Goal: Register for event/course: Sign up to attend an event or enroll in a course

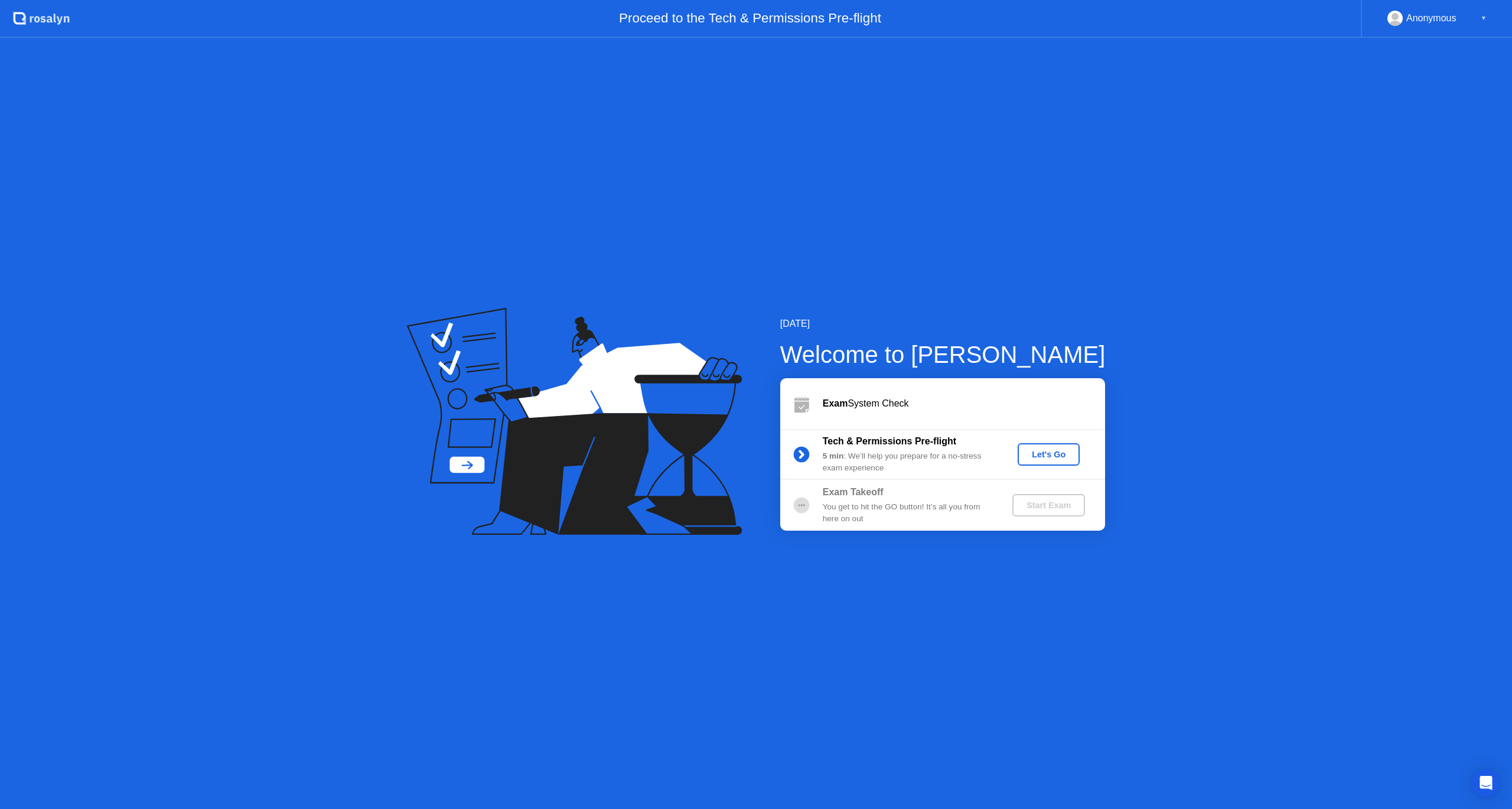
click at [1060, 455] on div "Let's Go" at bounding box center [1048, 454] width 52 height 9
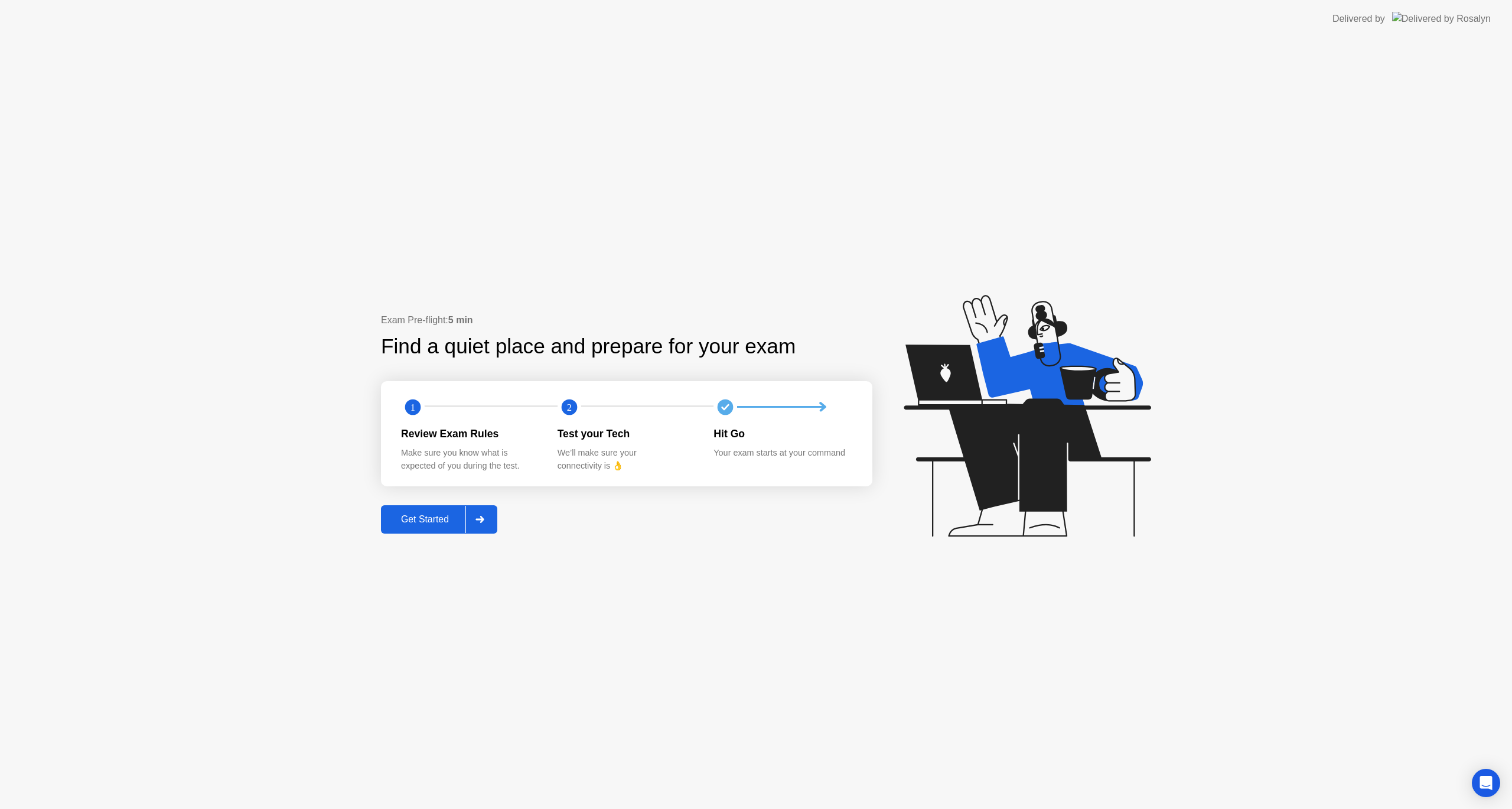
click at [438, 517] on div "Get Started" at bounding box center [425, 519] width 81 height 11
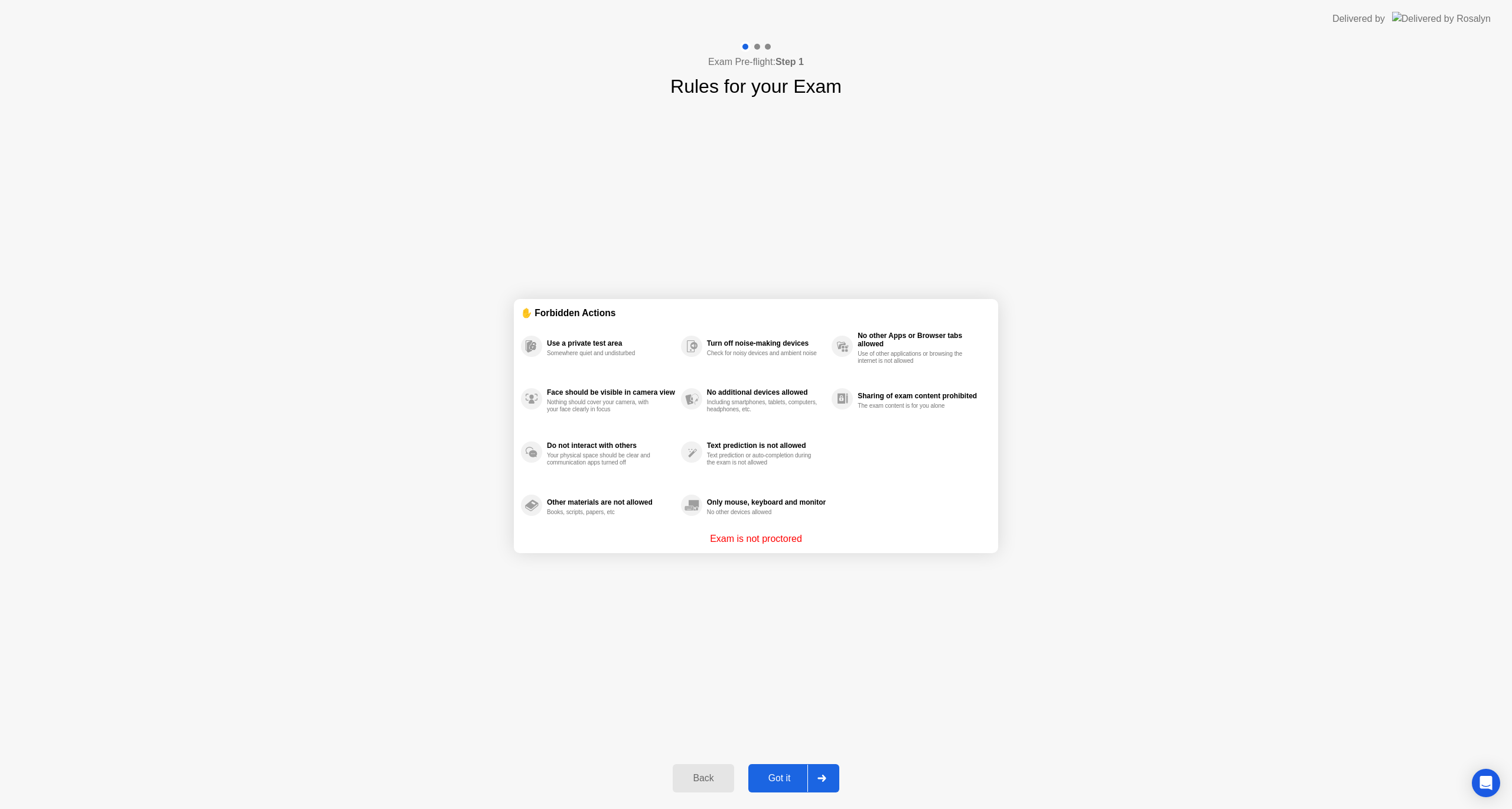
click at [782, 778] on div "Got it" at bounding box center [780, 778] width 56 height 11
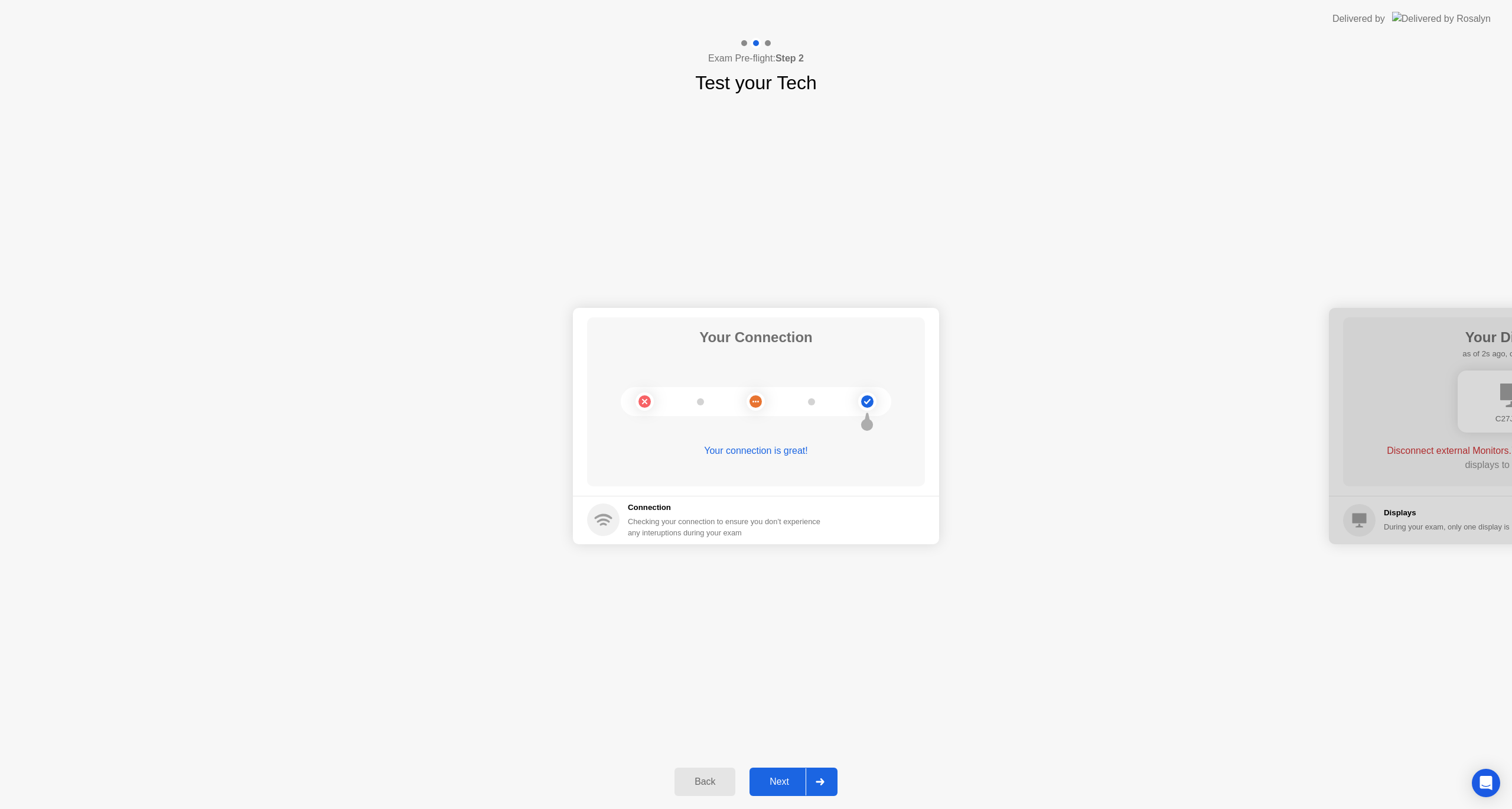
click at [795, 778] on div "Next" at bounding box center [779, 781] width 52 height 11
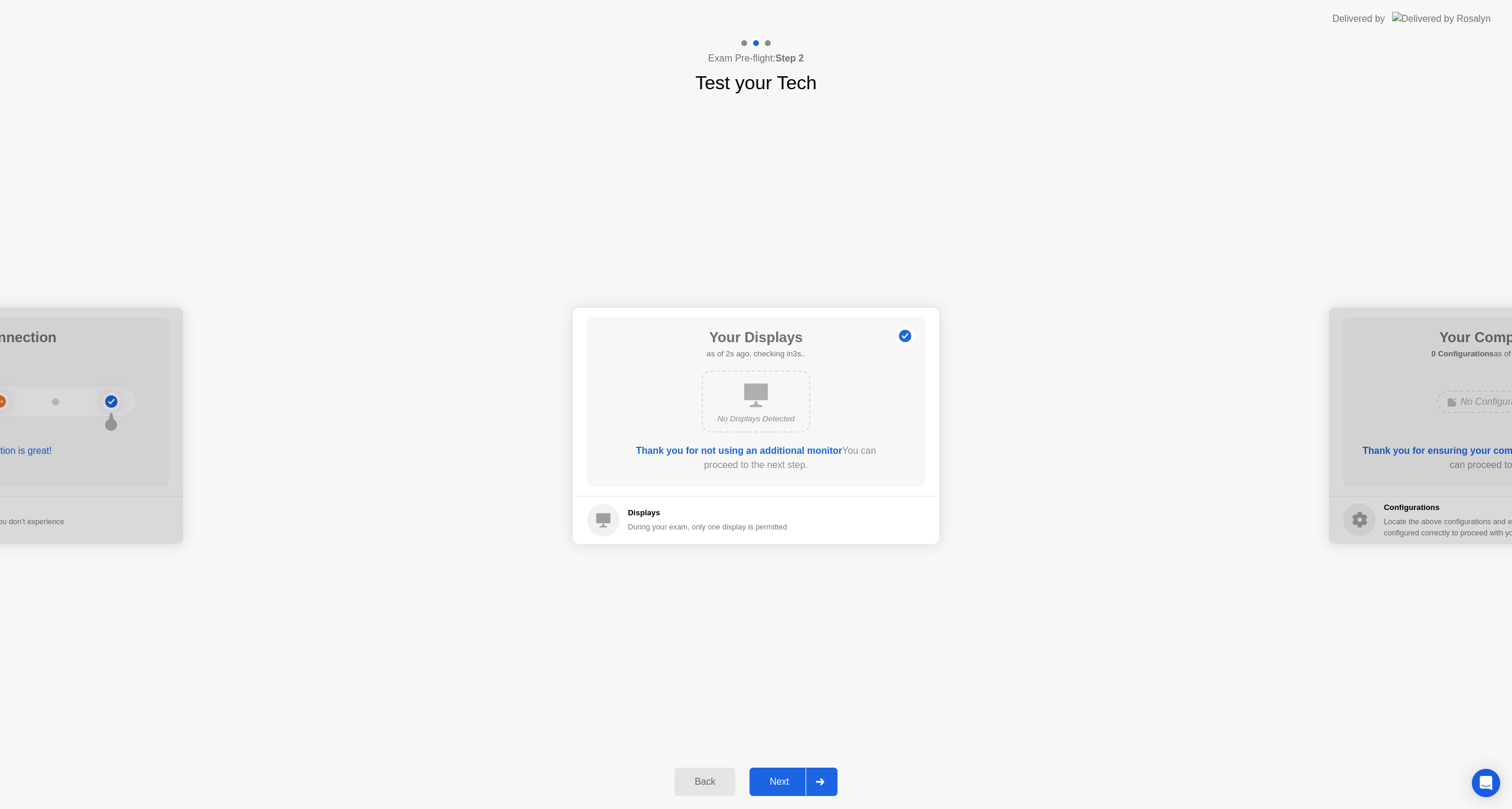
click at [782, 779] on div "Next" at bounding box center [779, 781] width 52 height 11
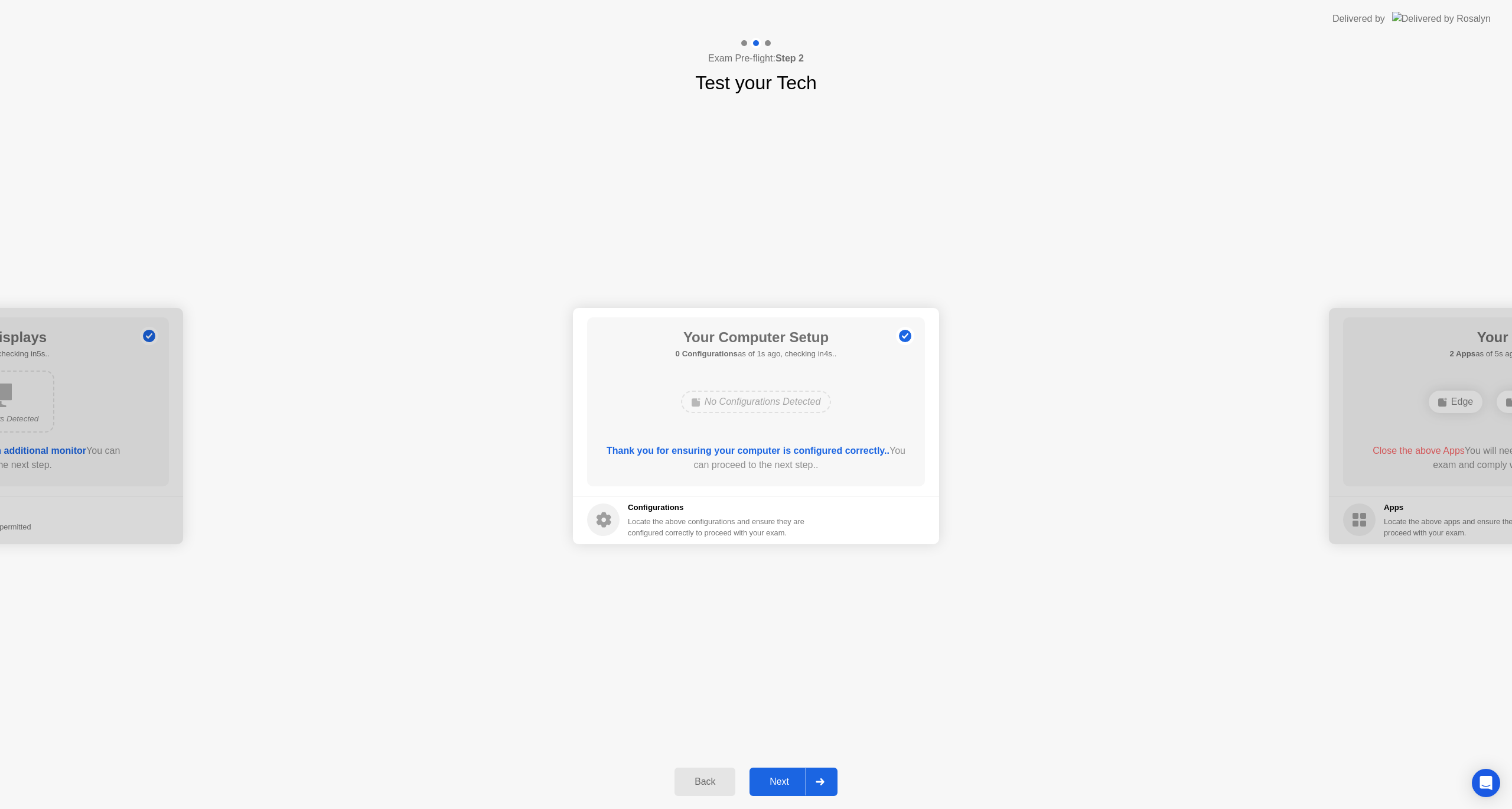
click at [790, 779] on div "Next" at bounding box center [779, 781] width 52 height 11
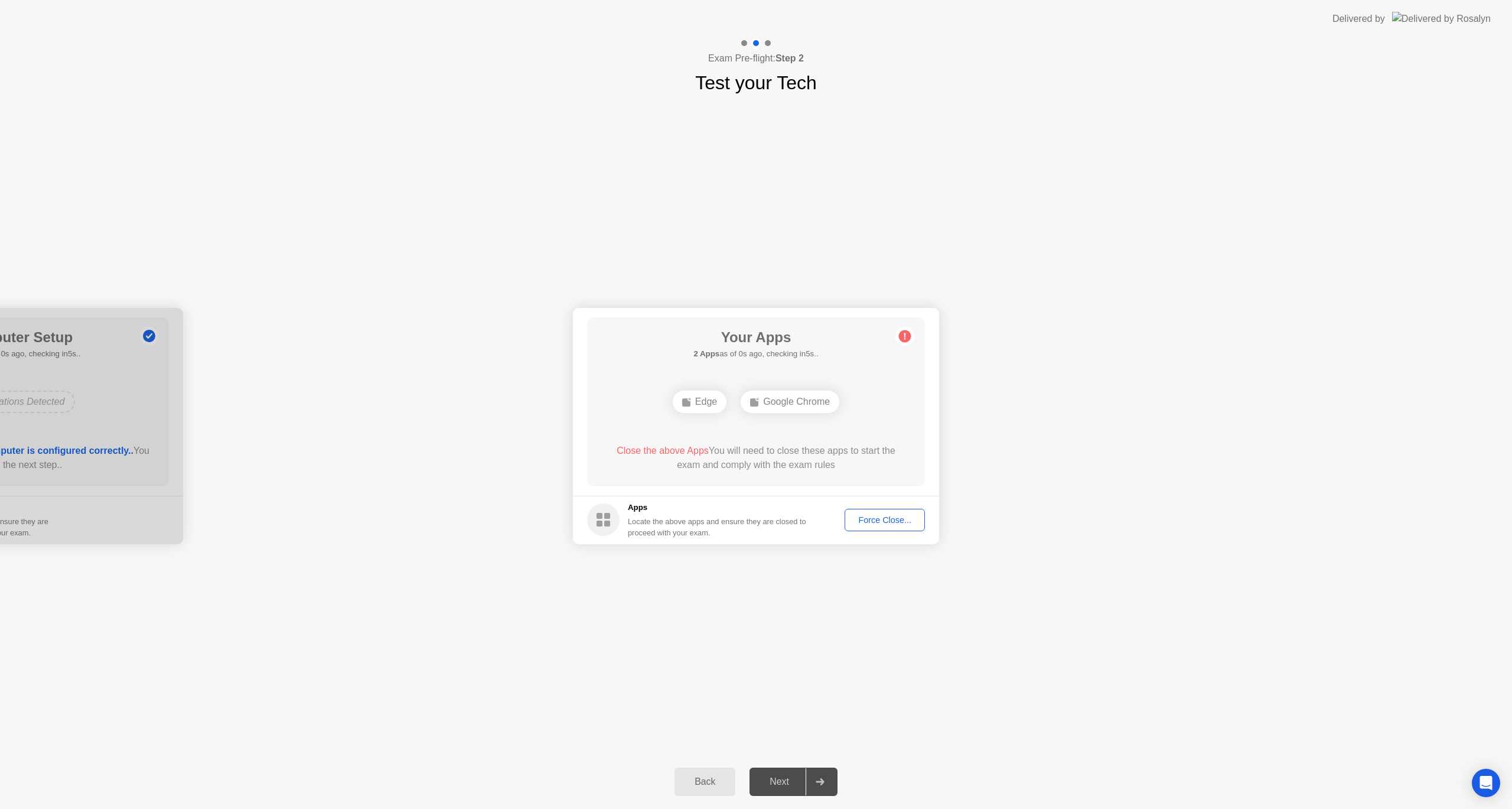
click at [890, 517] on div "Force Close..." at bounding box center [885, 520] width 72 height 9
click at [854, 610] on div "Your Connection Your connection is great! Connection Checking your connection t…" at bounding box center [756, 426] width 1512 height 658
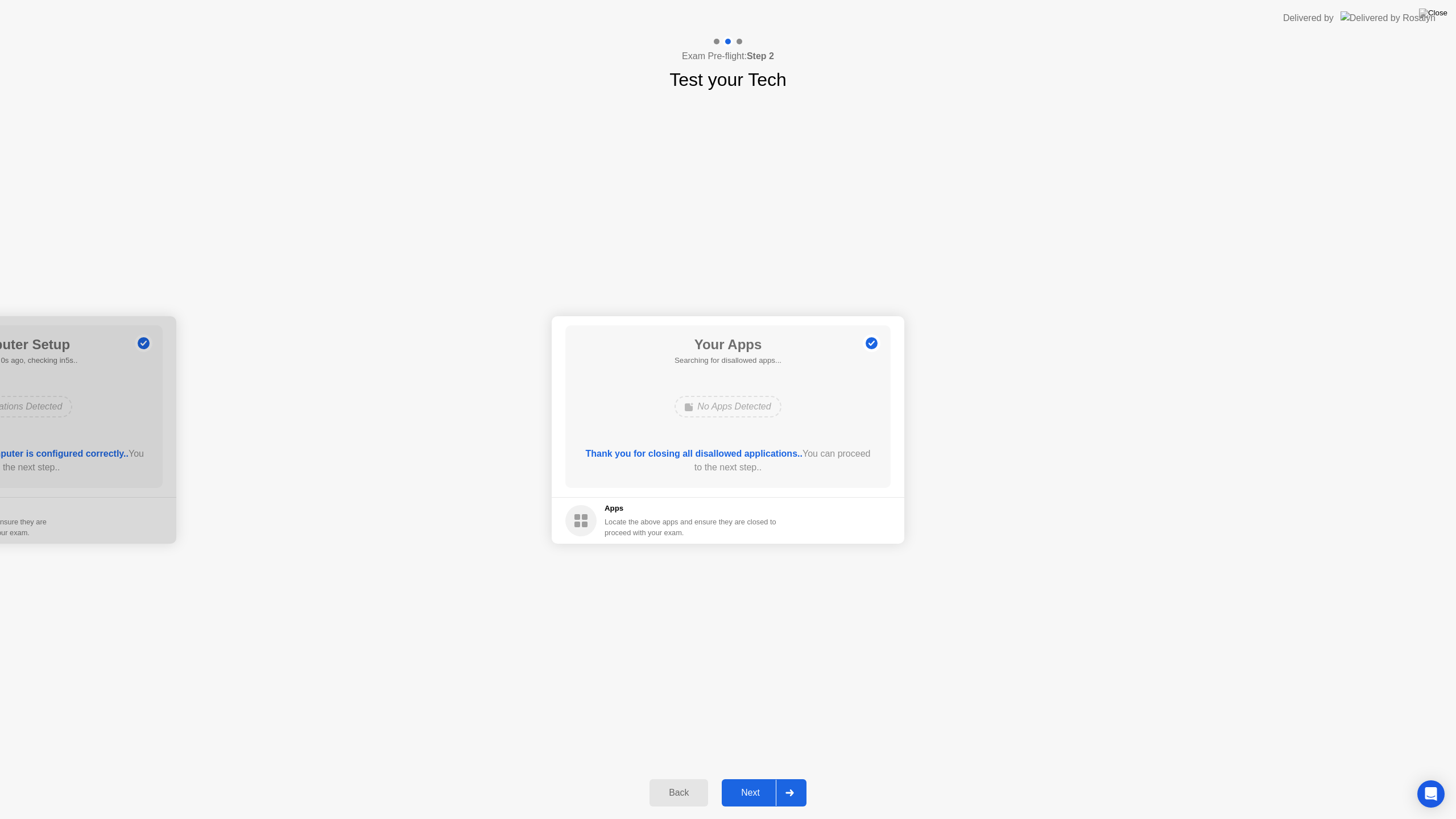
click at [749, 778] on div "Next" at bounding box center [750, 792] width 50 height 10
click at [842, 644] on div "Your Connection Your connection is great! Connection Checking your connection t…" at bounding box center [728, 430] width 1456 height 674
click at [830, 522] on div "Force Close..." at bounding box center [852, 521] width 69 height 9
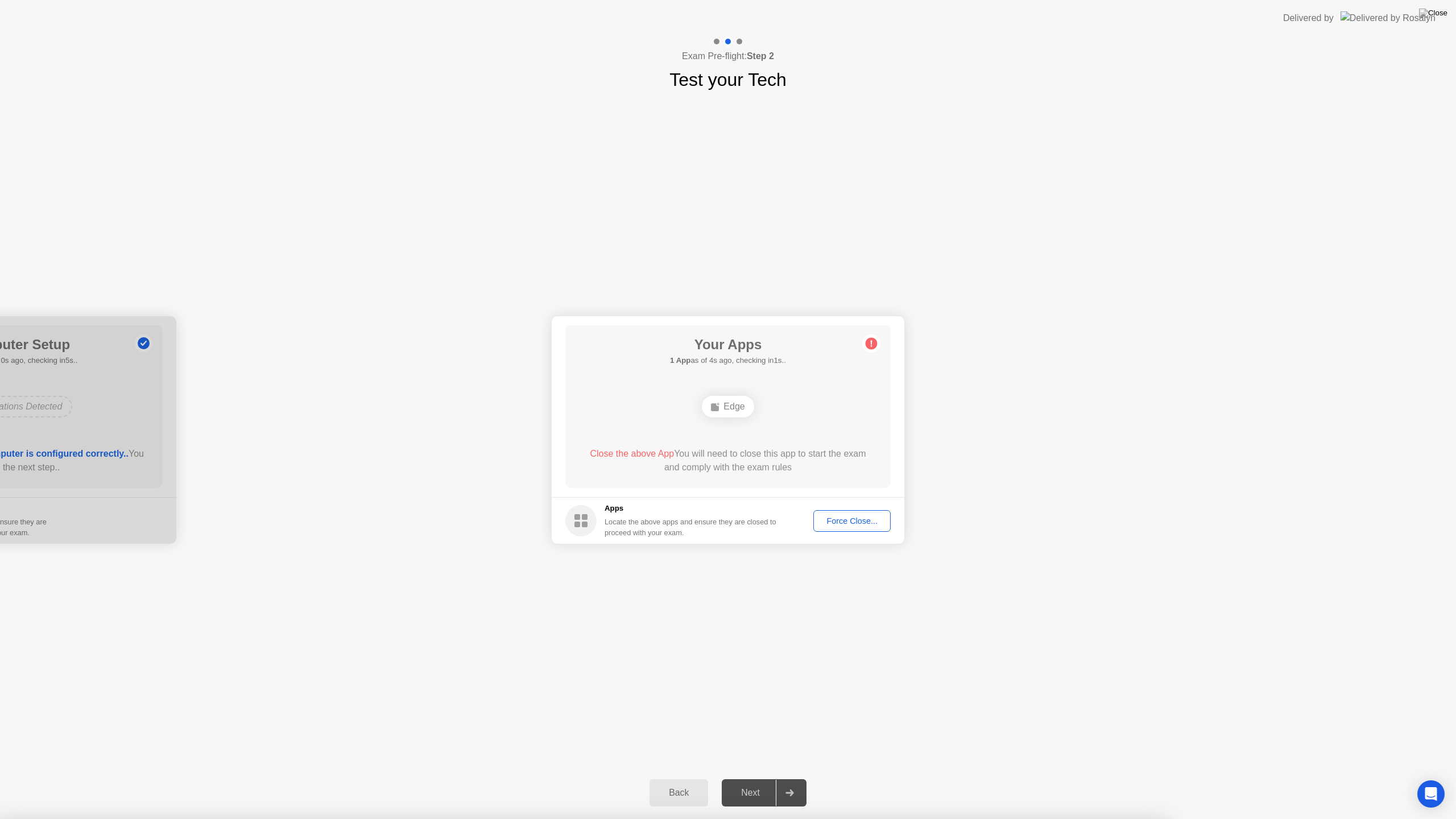
click at [871, 342] on icon at bounding box center [871, 343] width 2 height 6
click at [715, 401] on div "Edge" at bounding box center [728, 407] width 52 height 22
click at [724, 415] on div "Edge" at bounding box center [728, 407] width 52 height 22
click at [726, 408] on div "Edge" at bounding box center [728, 407] width 52 height 22
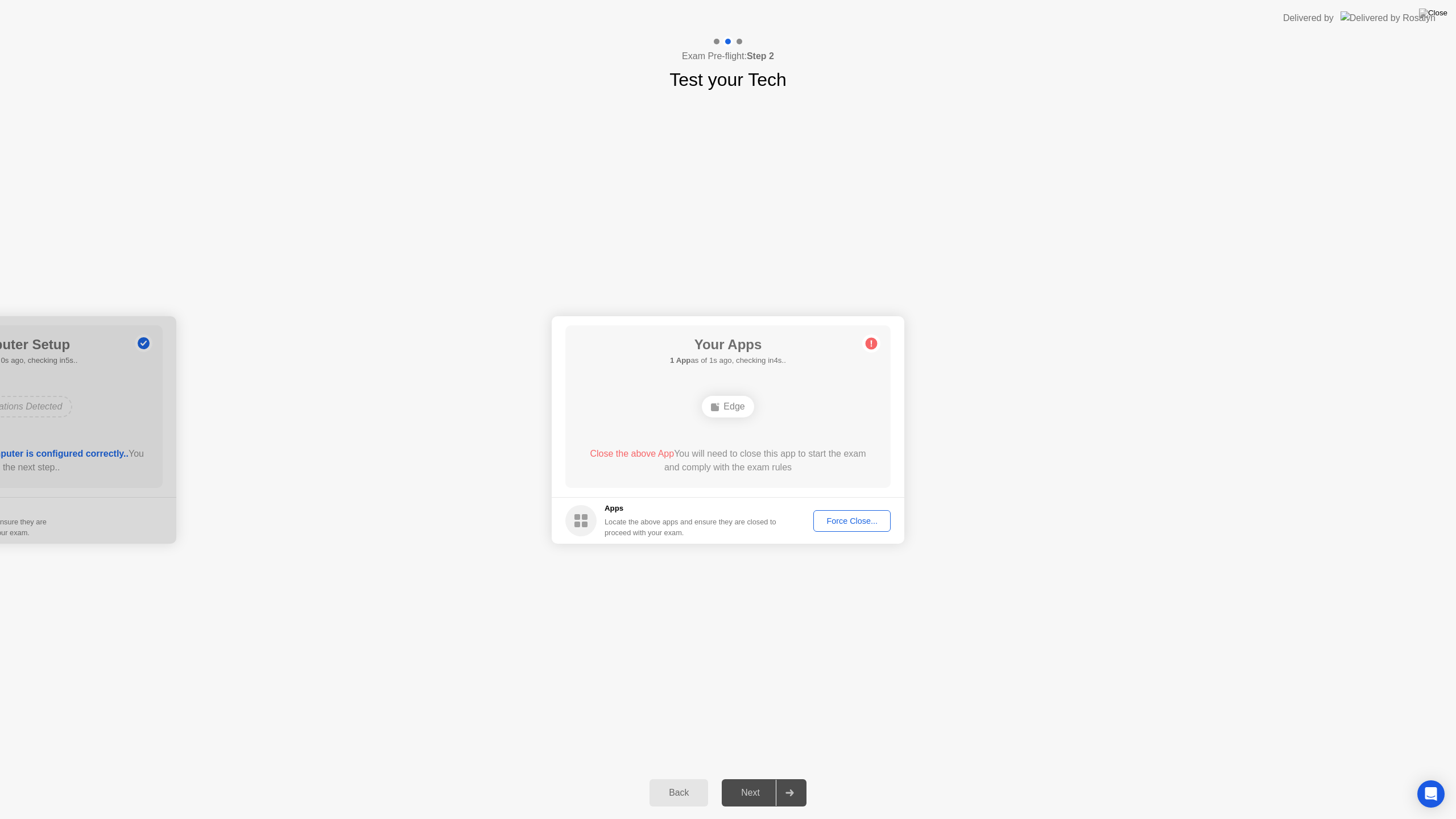
click at [870, 519] on div "Force Close..." at bounding box center [852, 521] width 69 height 9
click at [757, 778] on button "Next" at bounding box center [764, 793] width 85 height 27
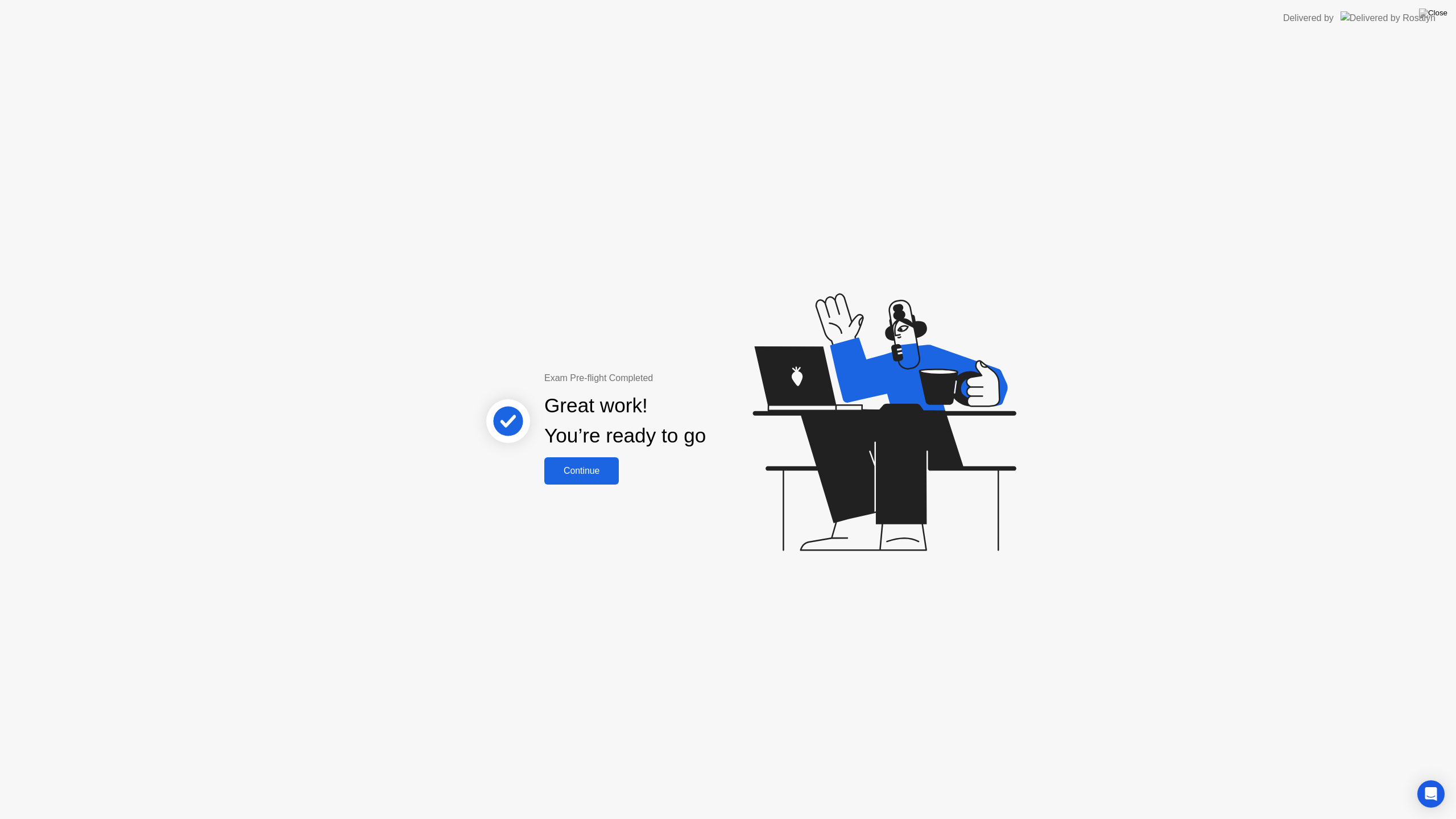
click at [596, 474] on div "Continue" at bounding box center [582, 471] width 68 height 10
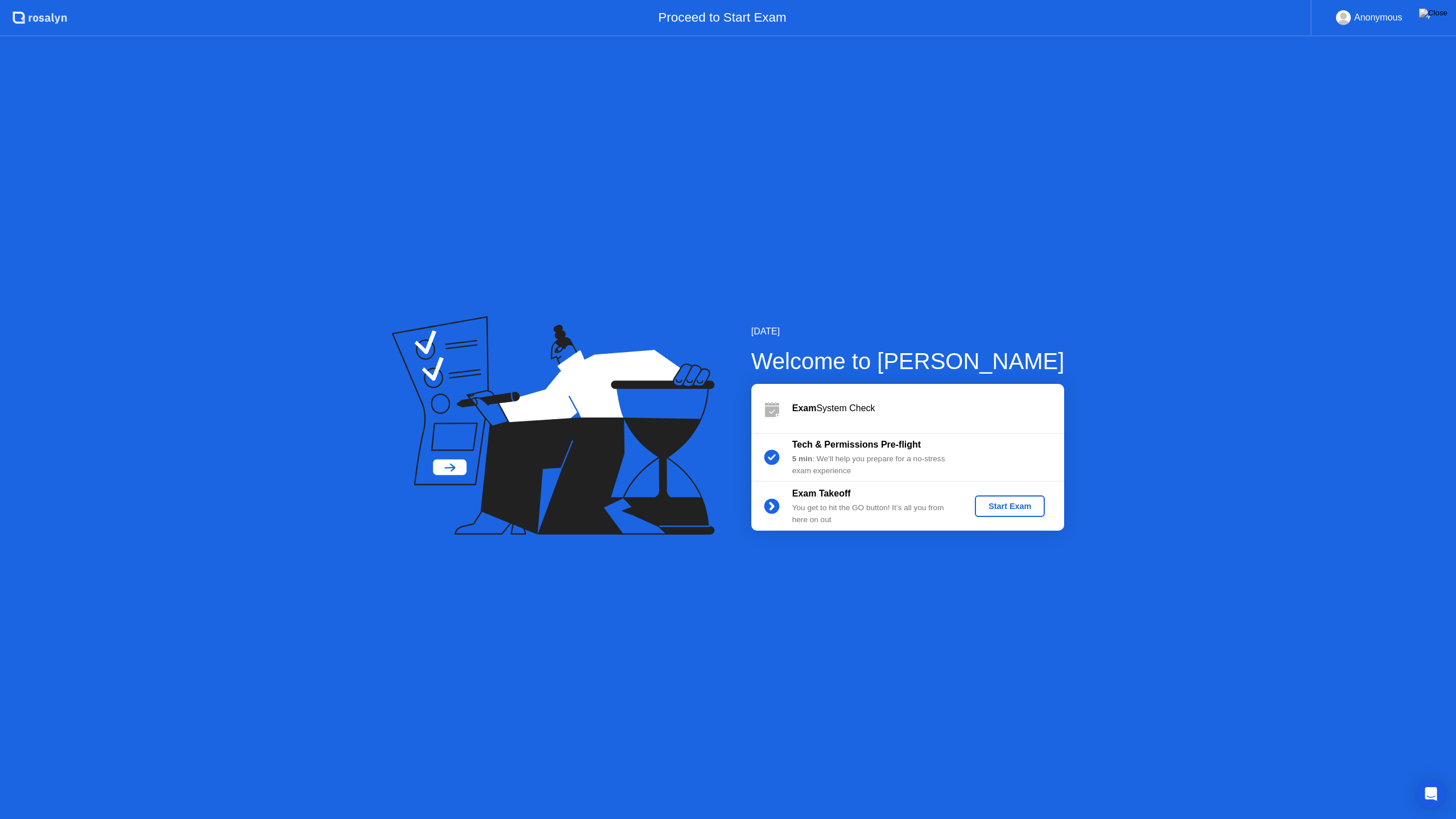
click at [993, 508] on div "Start Exam" at bounding box center [1010, 506] width 61 height 9
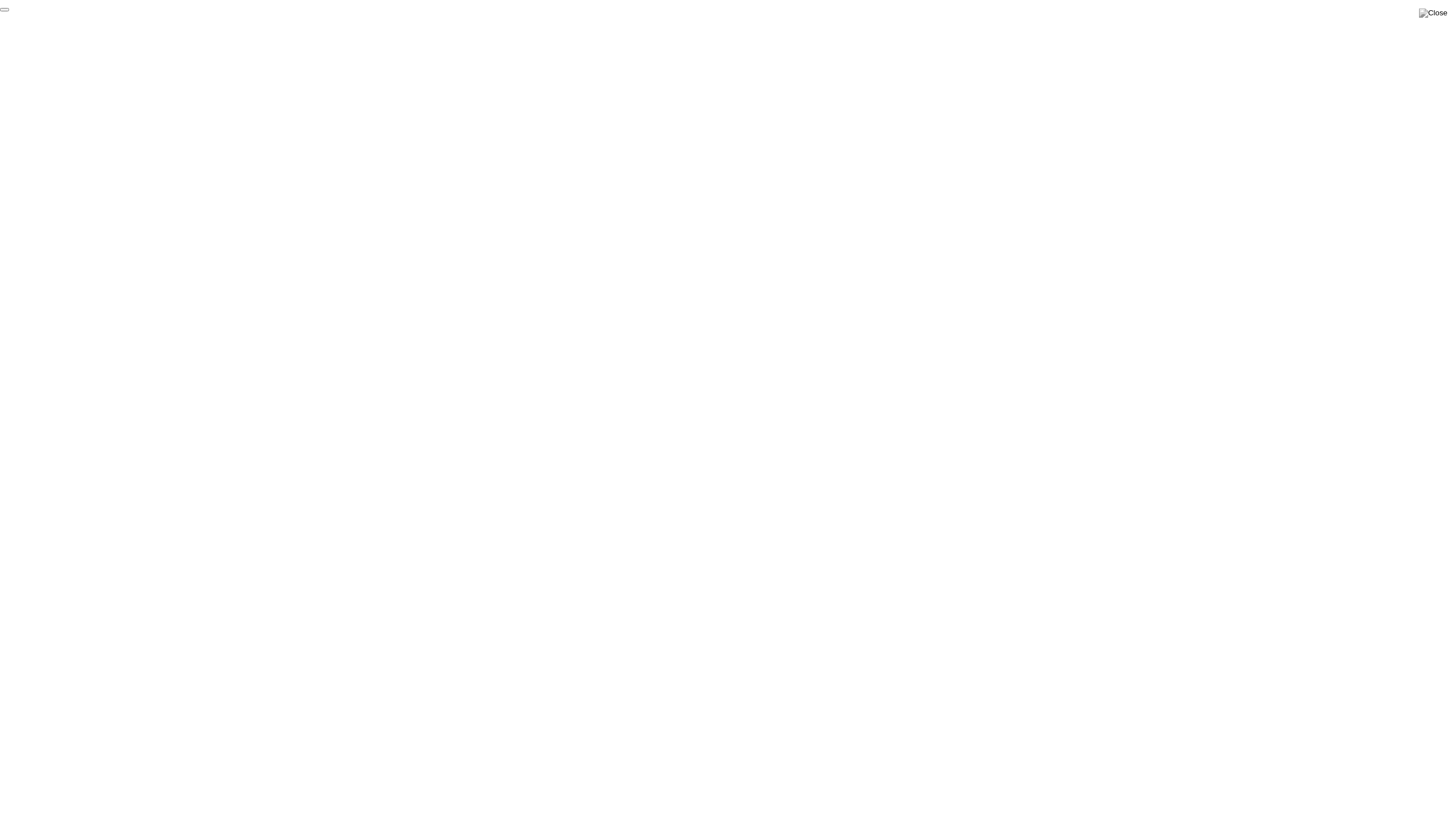
click div "End Proctoring Session"
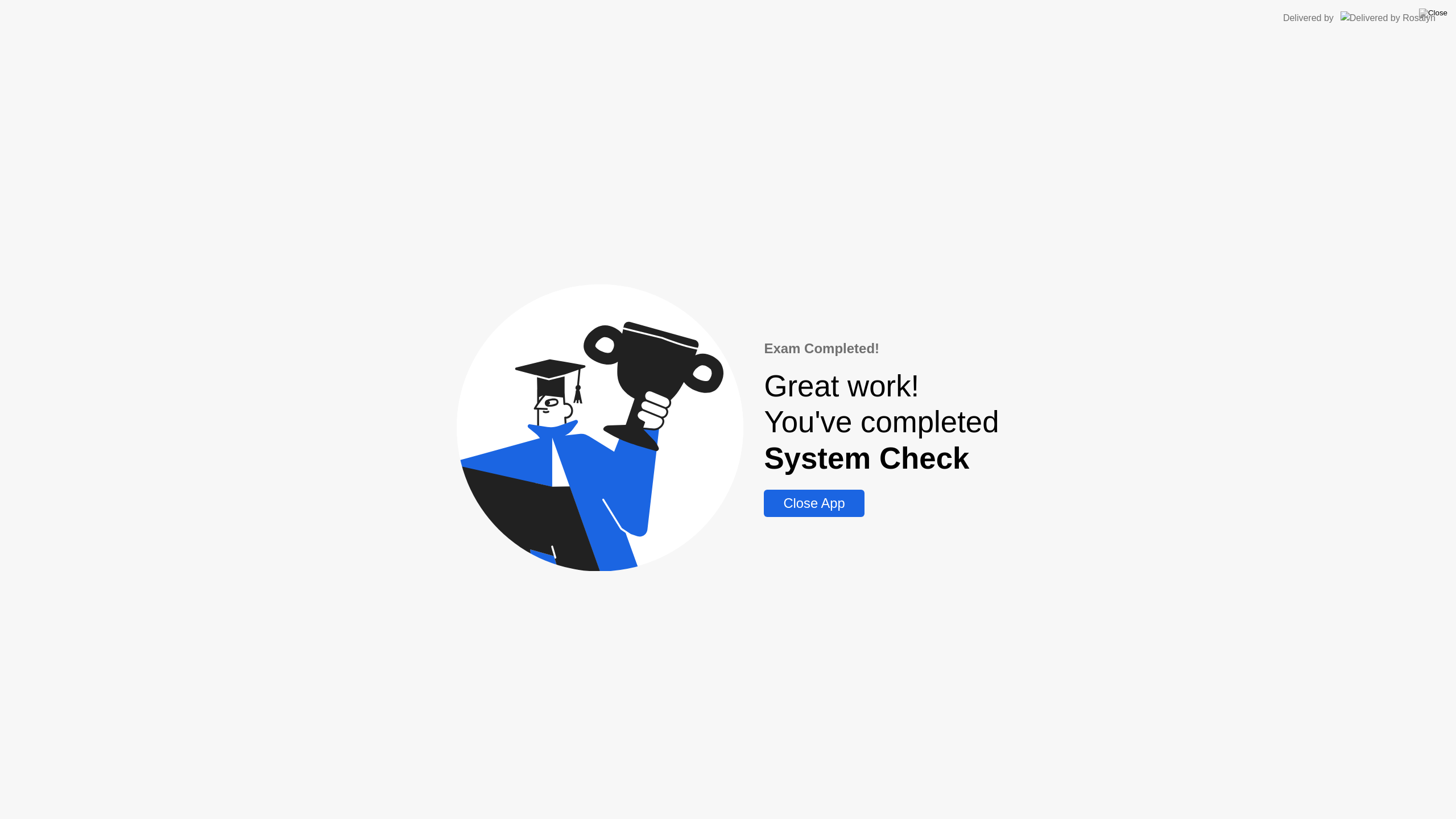
click at [833, 511] on div "Close App" at bounding box center [813, 503] width 93 height 16
